Goal: Task Accomplishment & Management: Manage account settings

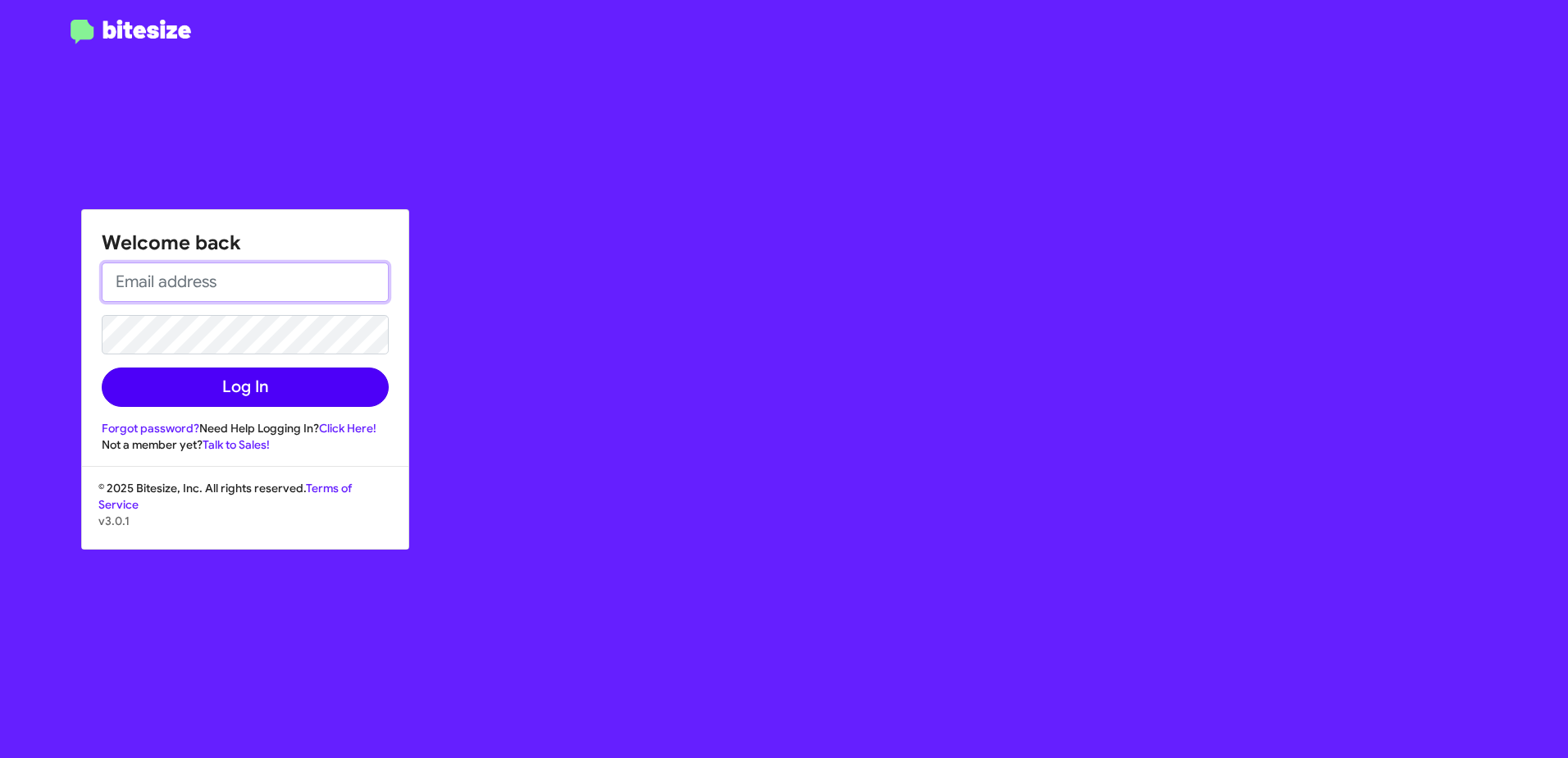
type input "[EMAIL_ADDRESS][DOMAIN_NAME]"
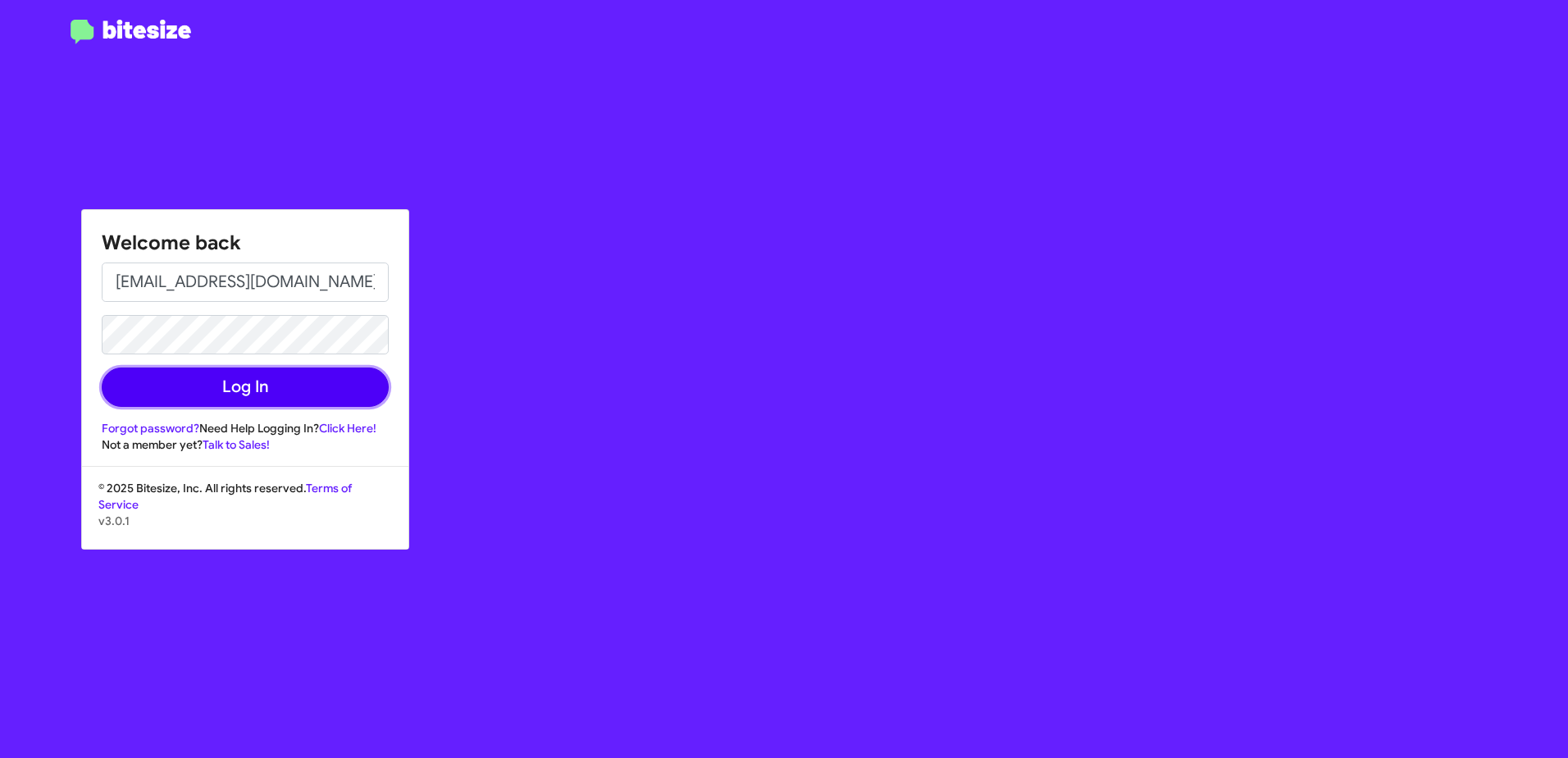
click at [174, 394] on button "Log In" at bounding box center [246, 387] width 288 height 39
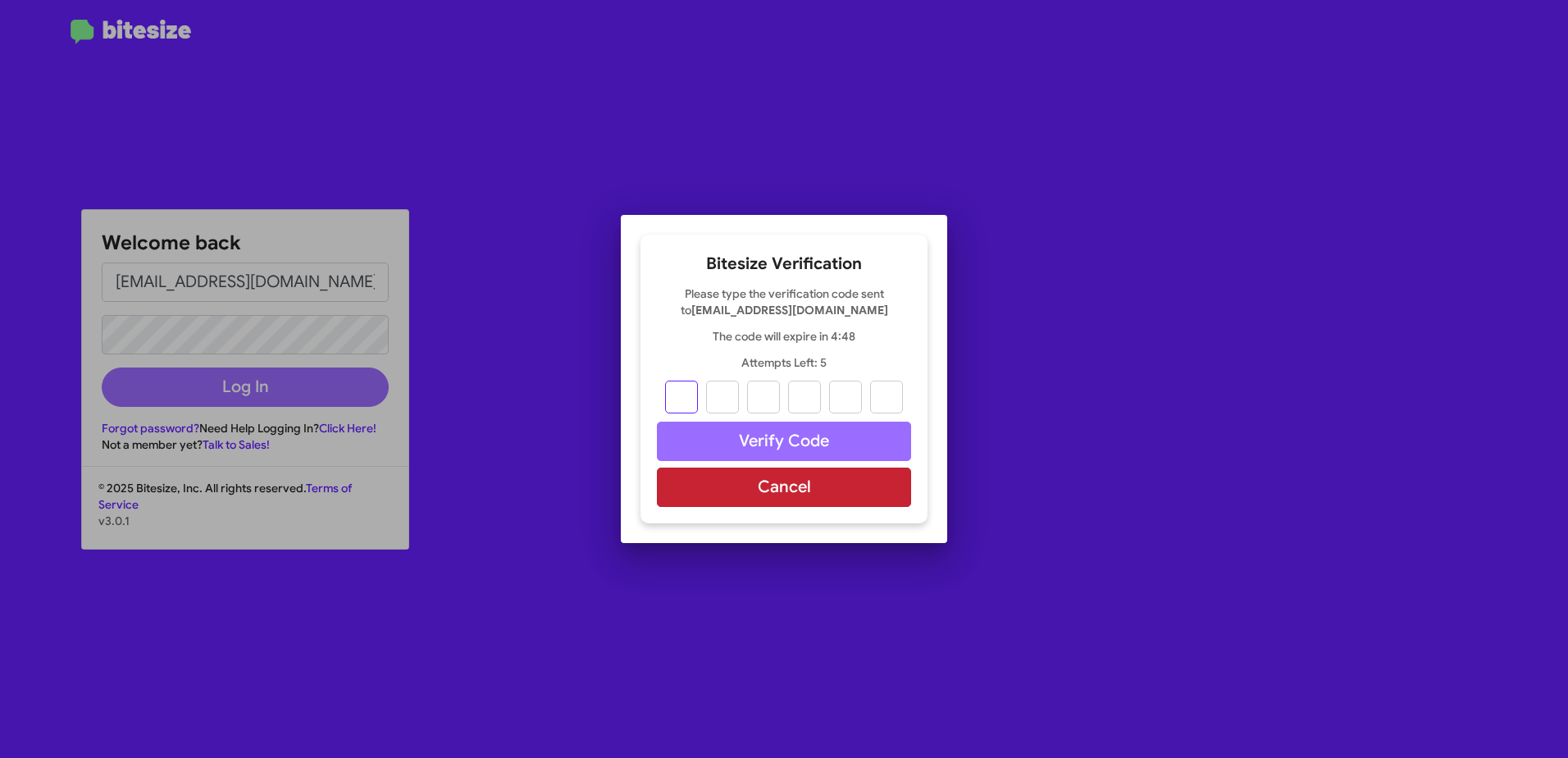
type input "0"
type input "9"
type input "2"
type input "3"
type input "1"
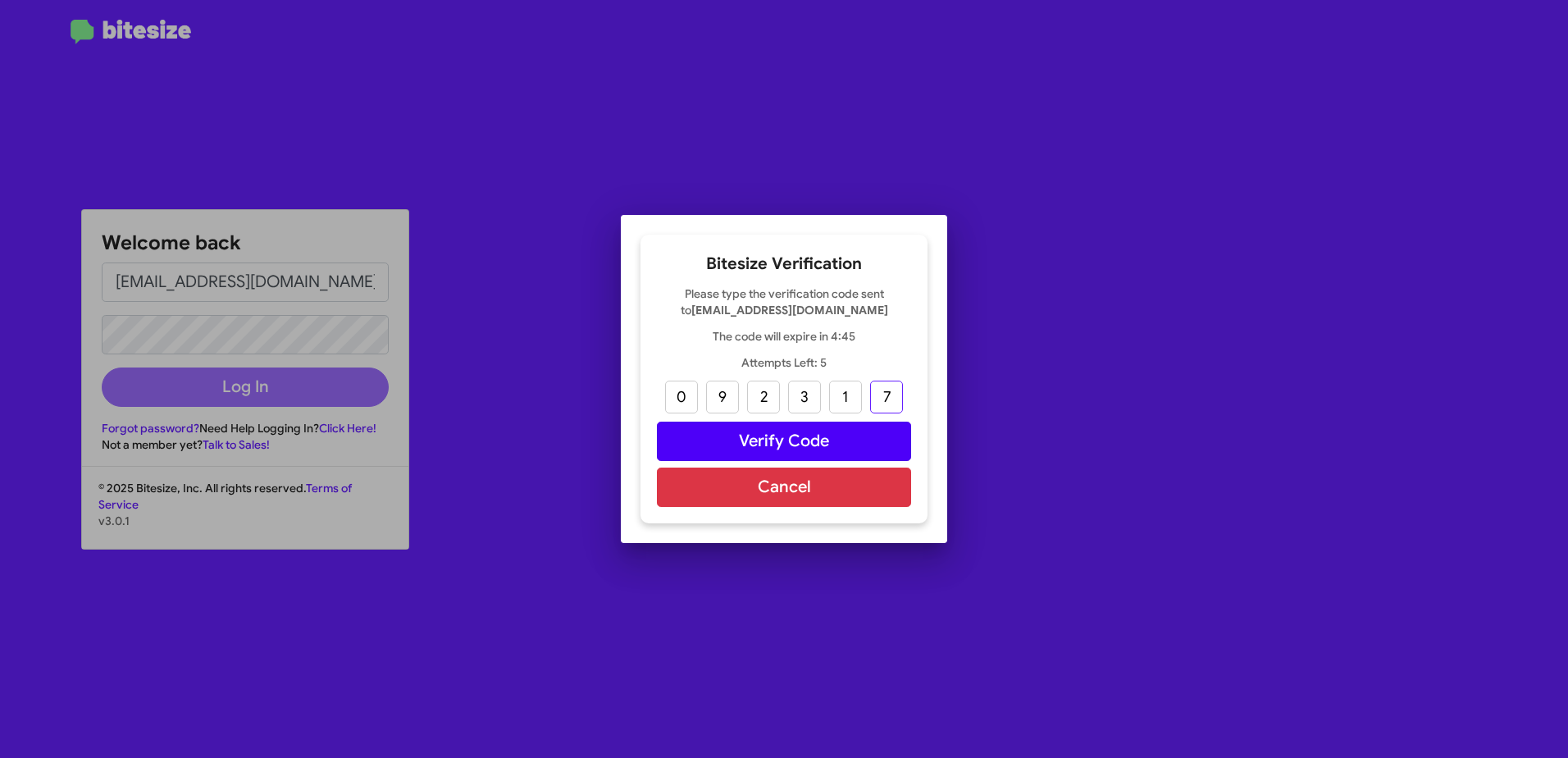
type input "7"
click at [819, 442] on button "Verify Code" at bounding box center [784, 441] width 254 height 39
